Goal: Transaction & Acquisition: Purchase product/service

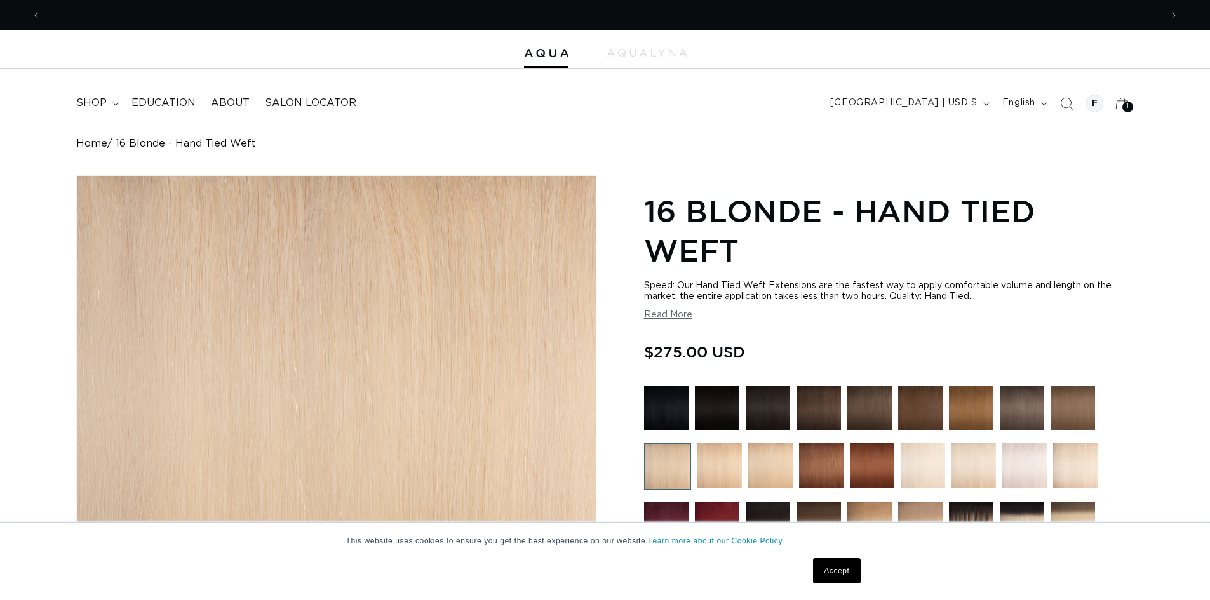
scroll to position [0, 1120]
click at [559, 52] on img at bounding box center [546, 53] width 44 height 9
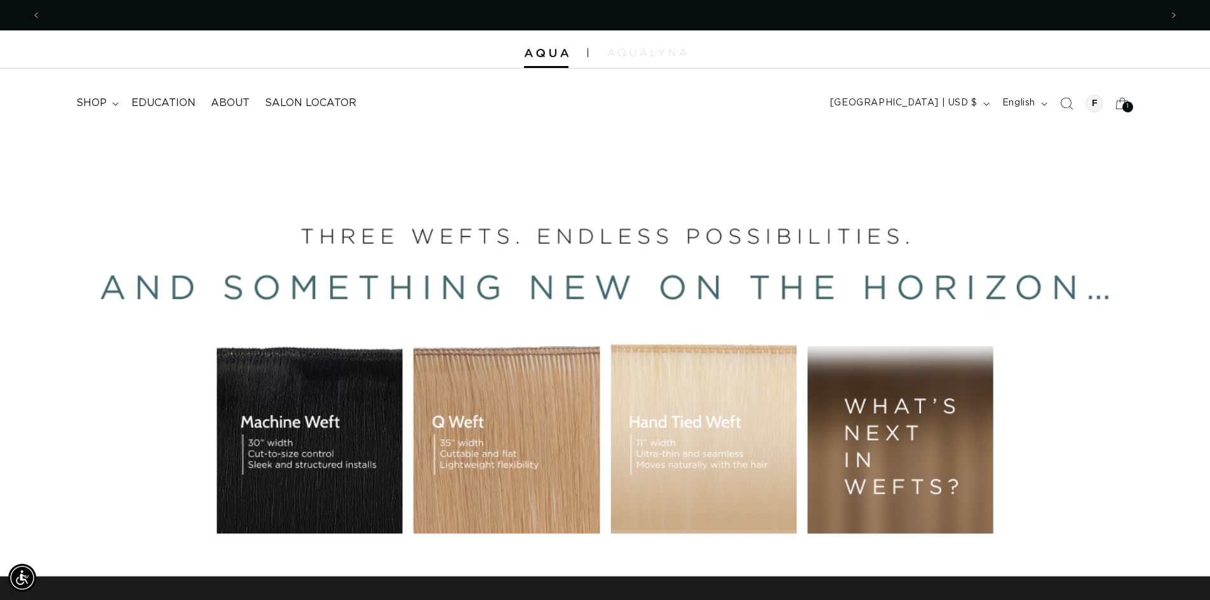
scroll to position [0, 2240]
click at [662, 56] on img at bounding box center [646, 53] width 79 height 8
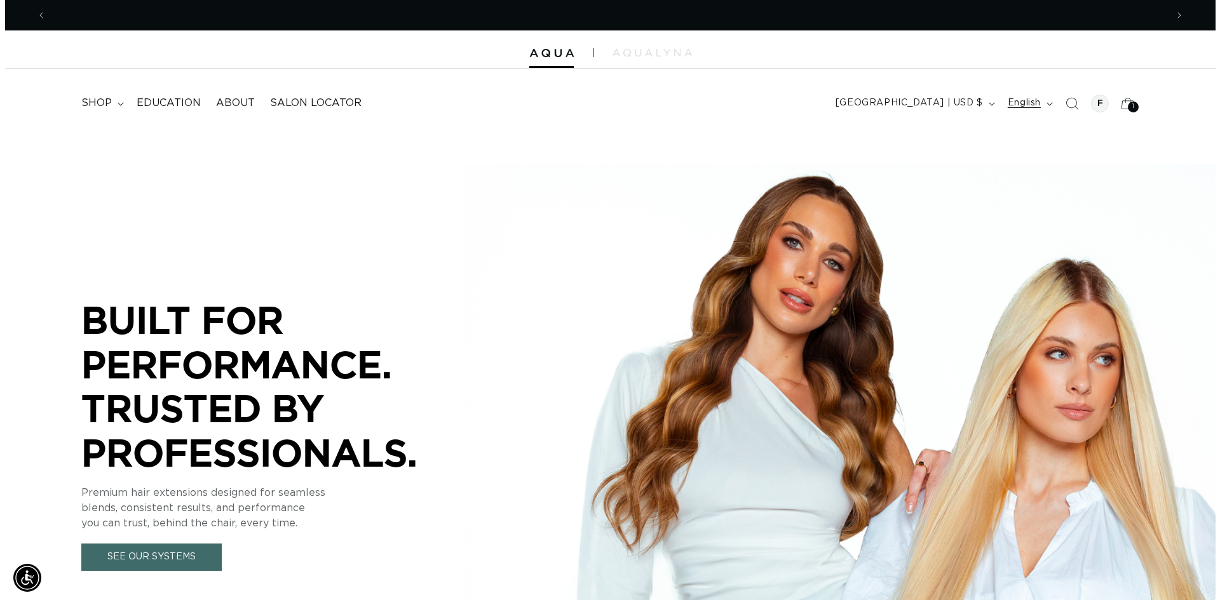
scroll to position [0, 1120]
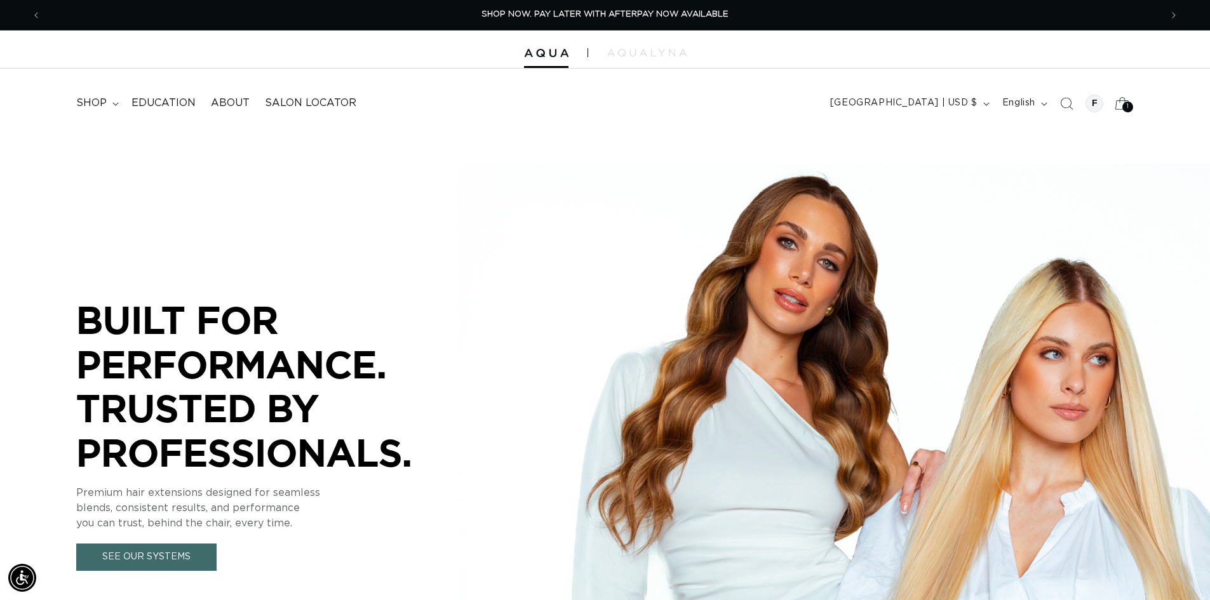
click at [1125, 107] on div "1 1" at bounding box center [1128, 107] width 11 height 11
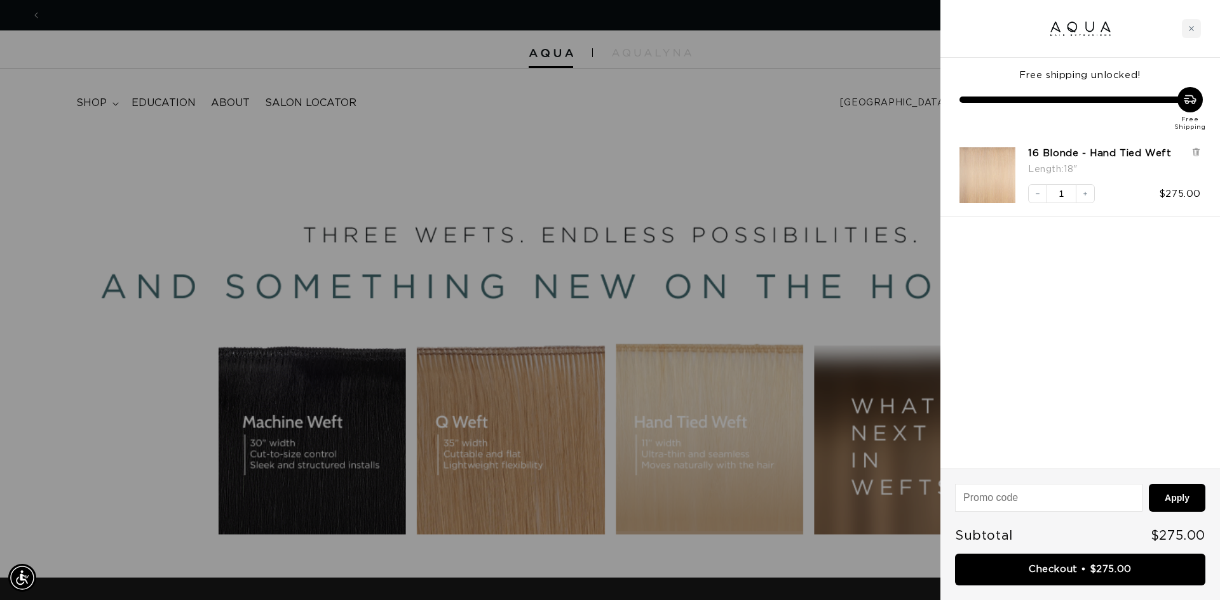
scroll to position [0, 2259]
click at [1159, 563] on link "Checkout • $275.00" at bounding box center [1080, 570] width 250 height 32
